Goal: Information Seeking & Learning: Learn about a topic

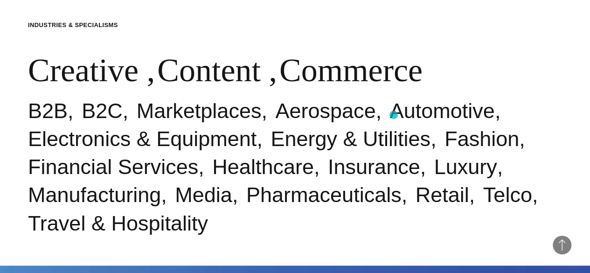
scroll to position [280, 0]
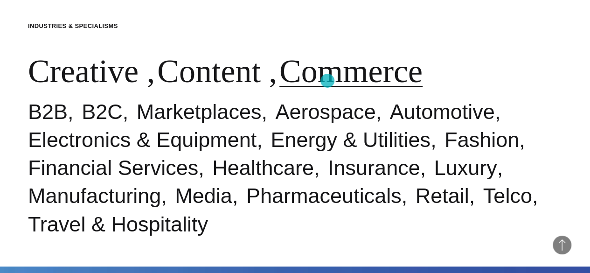
click at [328, 81] on link "Commerce" at bounding box center [351, 71] width 143 height 36
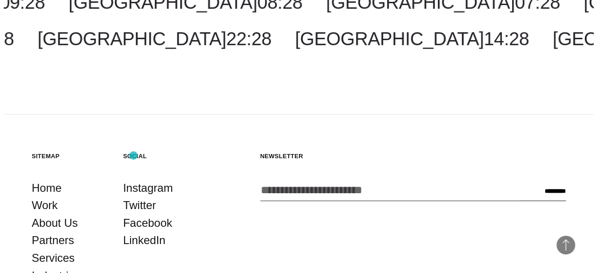
scroll to position [1366, 0]
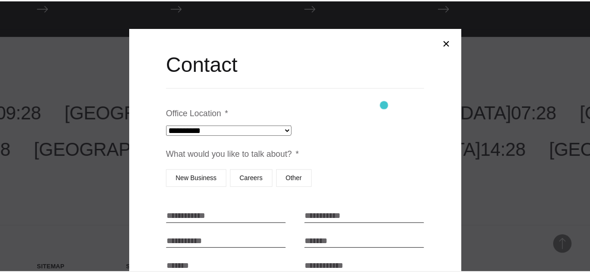
scroll to position [1, 0]
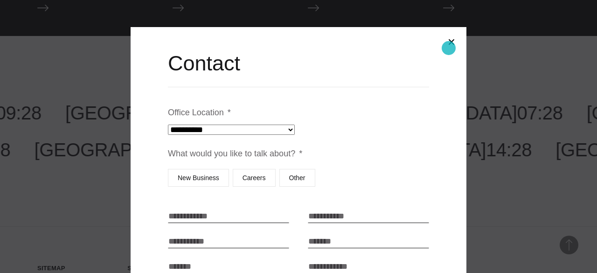
click at [449, 48] on button "Close modal" at bounding box center [452, 42] width 22 height 22
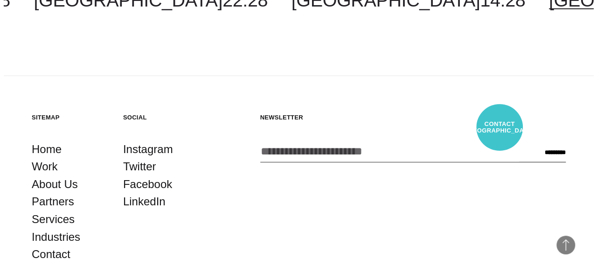
scroll to position [1410, 0]
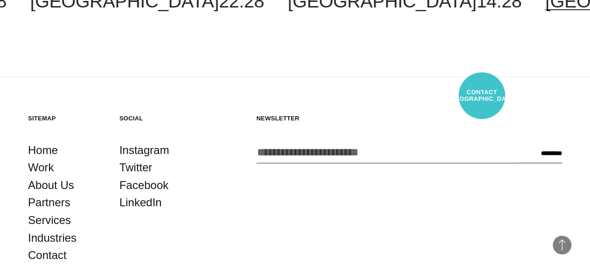
select select "*******"
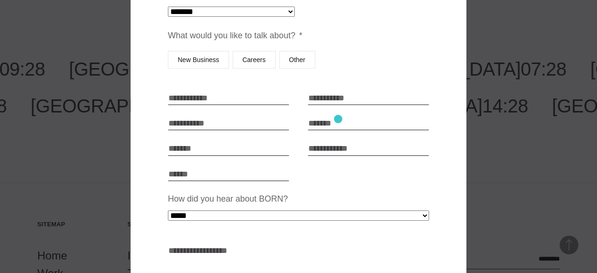
scroll to position [119, 0]
click at [267, 63] on label "Careers" at bounding box center [254, 59] width 43 height 18
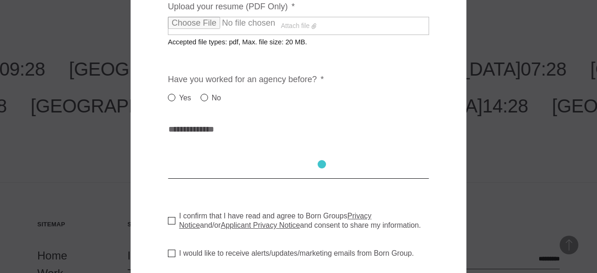
scroll to position [427, 0]
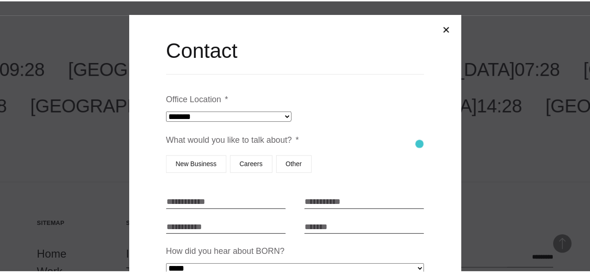
scroll to position [0, 0]
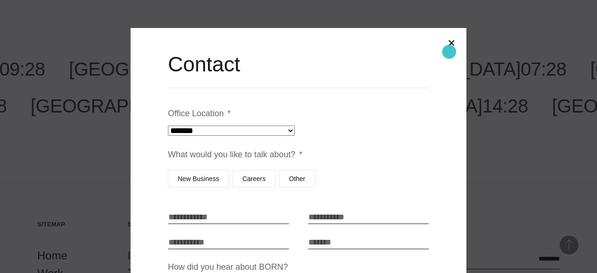
click at [450, 52] on button "Close modal" at bounding box center [452, 43] width 22 height 22
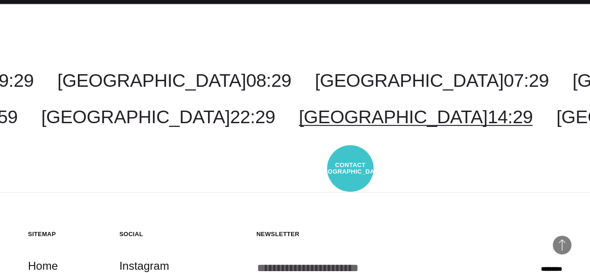
scroll to position [1578, 0]
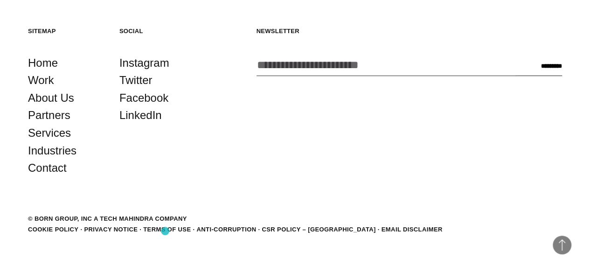
click at [165, 224] on div "© BORN GROUP, INC A Tech Mahindra Company" at bounding box center [107, 218] width 159 height 9
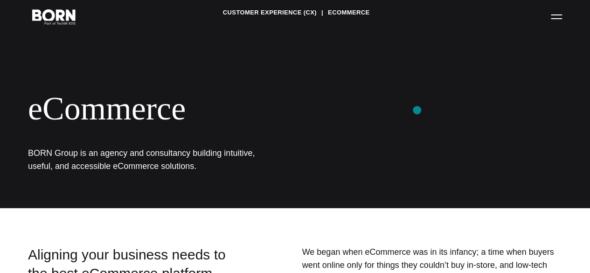
scroll to position [0, 0]
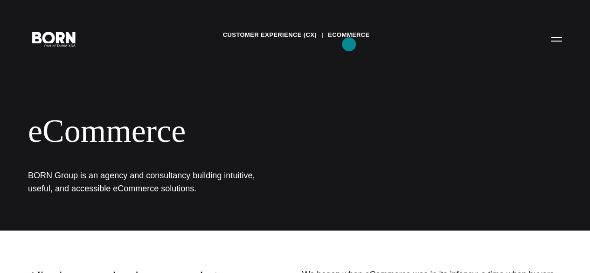
click at [349, 42] on link "eCommerce" at bounding box center [349, 35] width 42 height 14
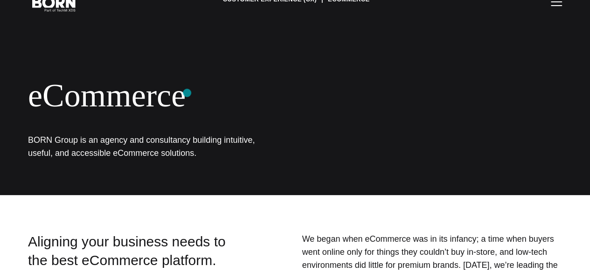
scroll to position [4, 0]
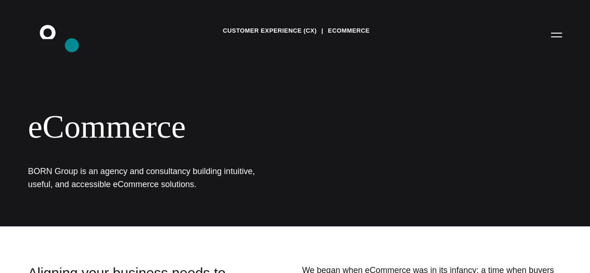
click at [72, 45] on icon ".st0{display:none;} .st1{display:inline;} .st2{font-family:'HelveticaNeue-Mediu…" at bounding box center [54, 34] width 60 height 24
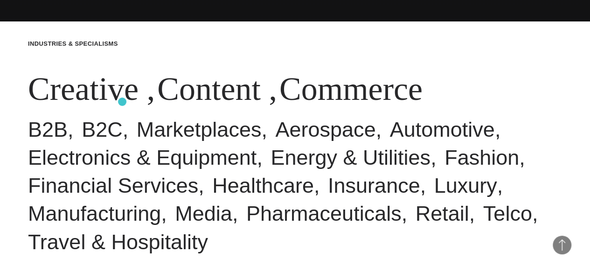
scroll to position [251, 0]
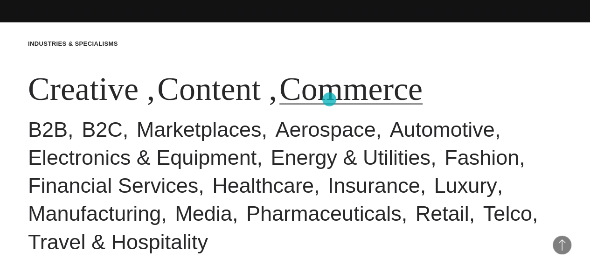
click at [330, 99] on link "Commerce" at bounding box center [351, 88] width 143 height 36
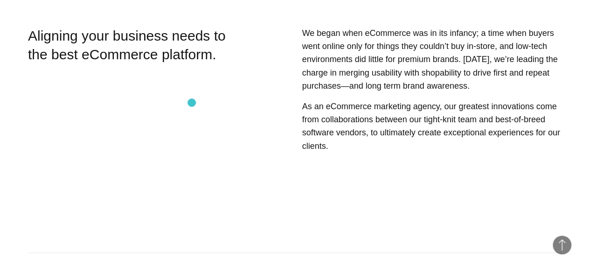
scroll to position [242, 0]
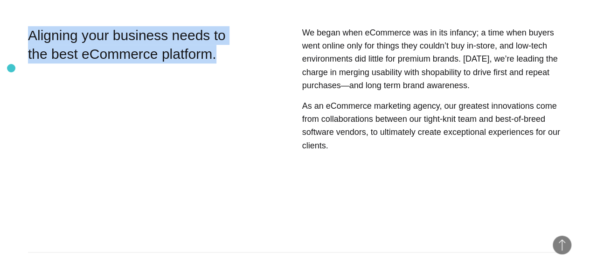
drag, startPoint x: 237, startPoint y: 142, endPoint x: 11, endPoint y: 68, distance: 237.7
click at [11, 68] on section "Aligning your business needs to the best eCommerce platform. We began when eCom…" at bounding box center [295, 113] width 590 height 175
click at [132, 119] on div "Aligning your business needs to the best eCommerce platform." at bounding box center [135, 111] width 215 height 170
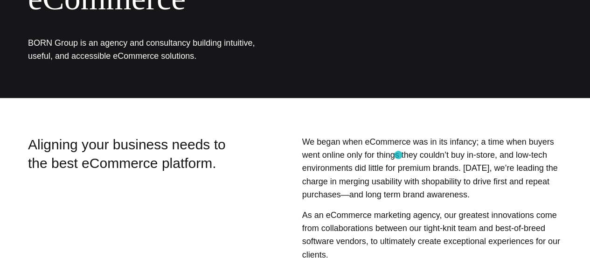
scroll to position [0, 0]
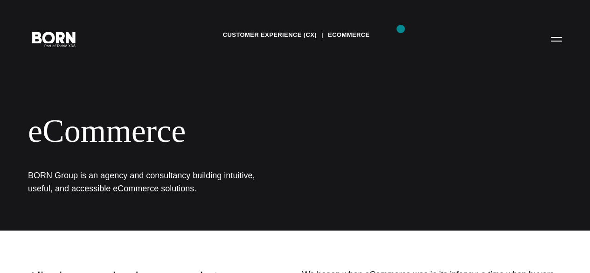
click at [401, 29] on div "Customer Experience (CX) eCommerce eCommerce BORN Group is an agency and consul…" at bounding box center [295, 115] width 590 height 231
